Goal: Transaction & Acquisition: Purchase product/service

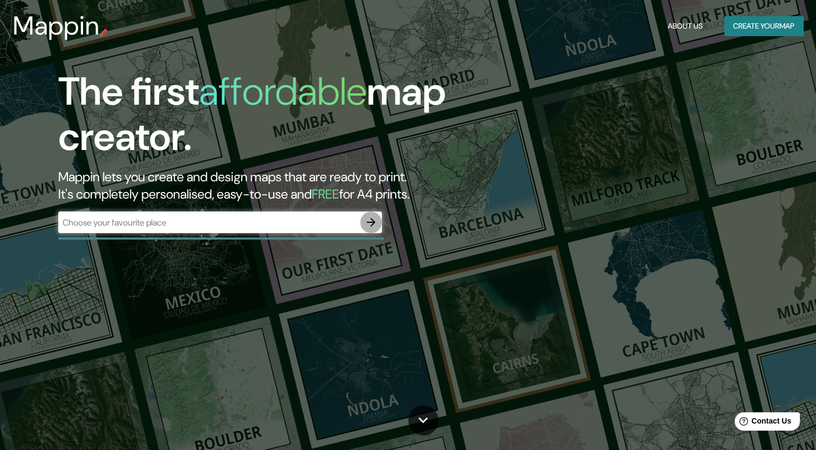
click at [364, 225] on icon "button" at bounding box center [370, 222] width 13 height 13
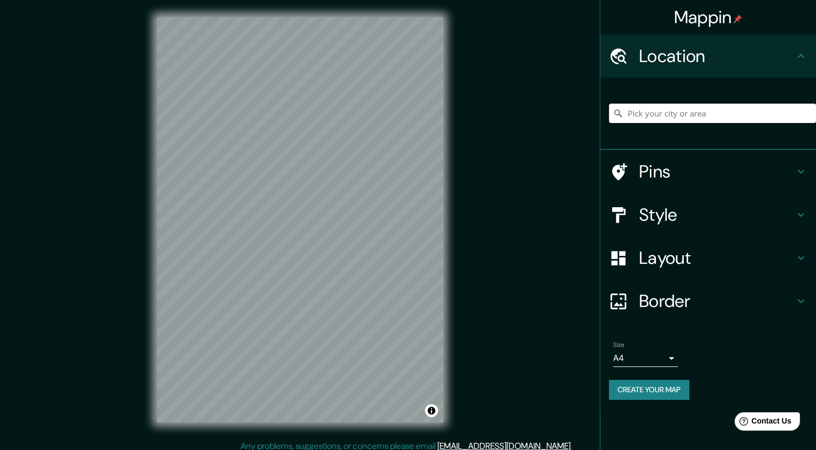
click at [716, 116] on input "Pick your city or area" at bounding box center [712, 113] width 207 height 19
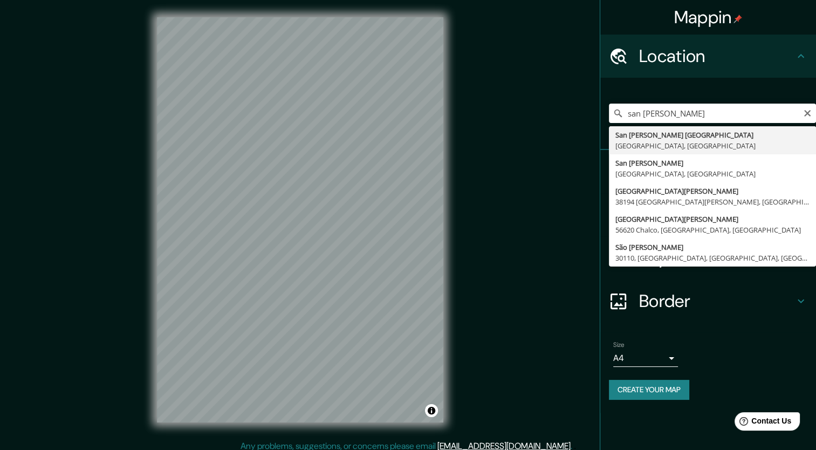
type input "[GEOGRAPHIC_DATA][PERSON_NAME], [GEOGRAPHIC_DATA], [GEOGRAPHIC_DATA]"
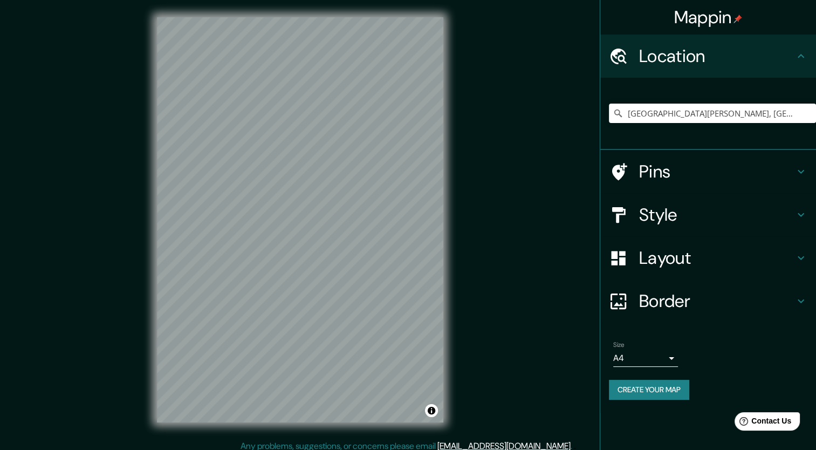
click at [649, 391] on button "Create your map" at bounding box center [649, 390] width 80 height 20
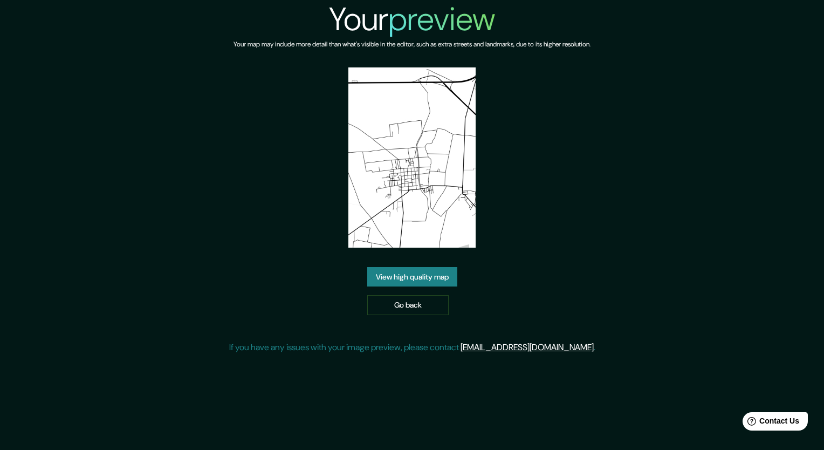
click at [411, 267] on link "View high quality map" at bounding box center [412, 277] width 90 height 20
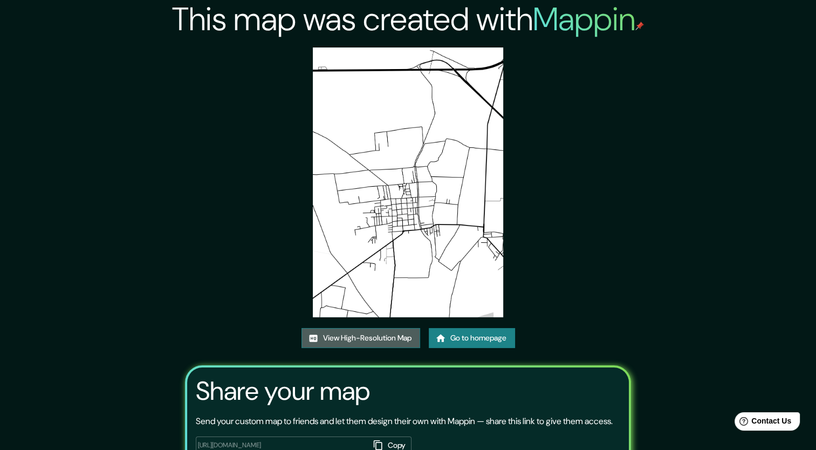
drag, startPoint x: 348, startPoint y: 339, endPoint x: 337, endPoint y: 340, distance: 11.4
click at [348, 340] on link "View High-Resolution Map" at bounding box center [360, 338] width 119 height 20
